Goal: Task Accomplishment & Management: Complete application form

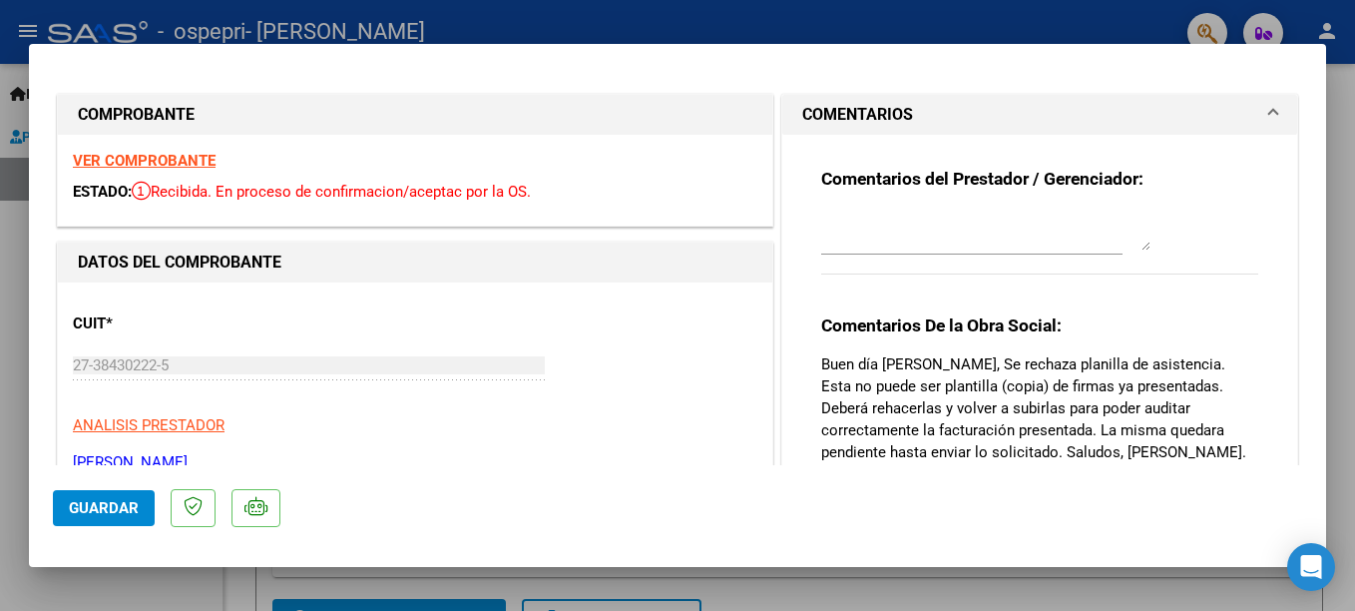
click at [1161, 20] on div at bounding box center [677, 305] width 1355 height 611
type input "$ 0,00"
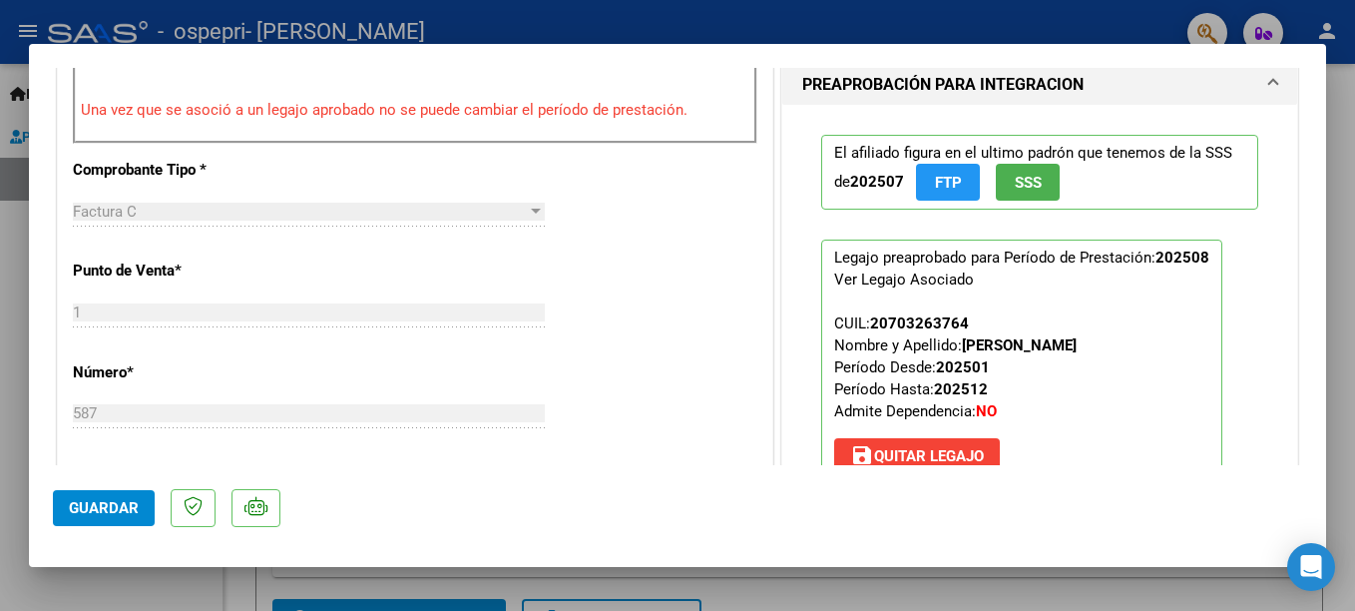
scroll to position [609, 0]
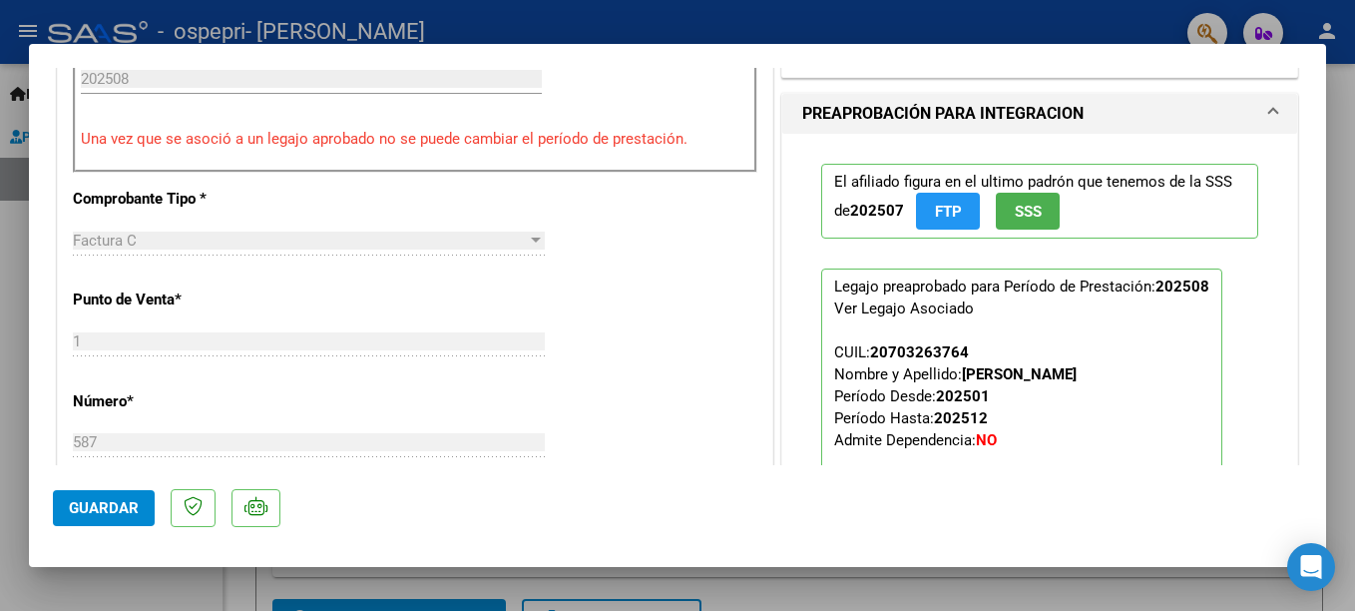
click at [1338, 234] on div at bounding box center [677, 305] width 1355 height 611
type input "$ 0,00"
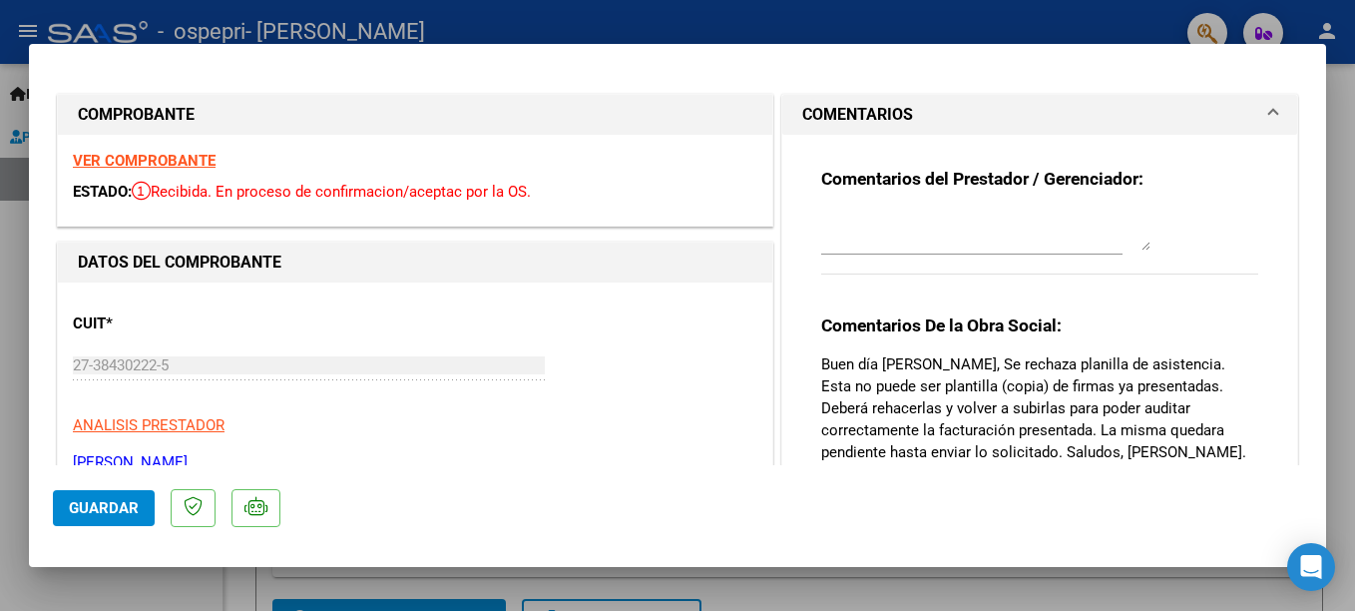
click at [981, 436] on p "Buen día [PERSON_NAME], Se rechaza planilla de asistencia. Esta no puede ser pl…" at bounding box center [1039, 473] width 437 height 241
click at [1097, 592] on div at bounding box center [677, 305] width 1355 height 611
type input "$ 0,00"
